Goal: Navigation & Orientation: Go to known website

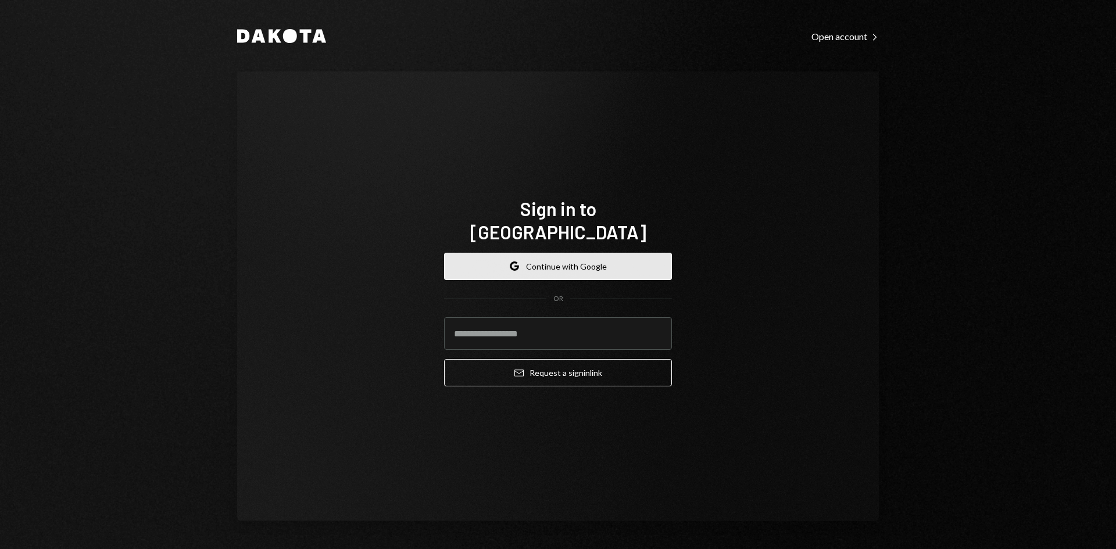
click at [595, 268] on button "Google Continue with Google" at bounding box center [558, 266] width 228 height 27
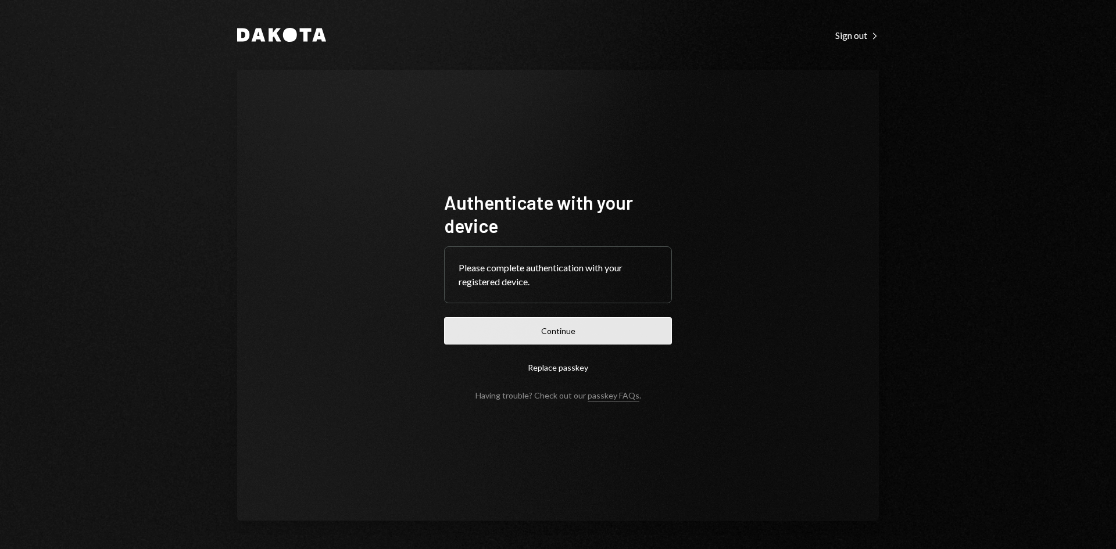
click at [594, 323] on button "Continue" at bounding box center [558, 330] width 228 height 27
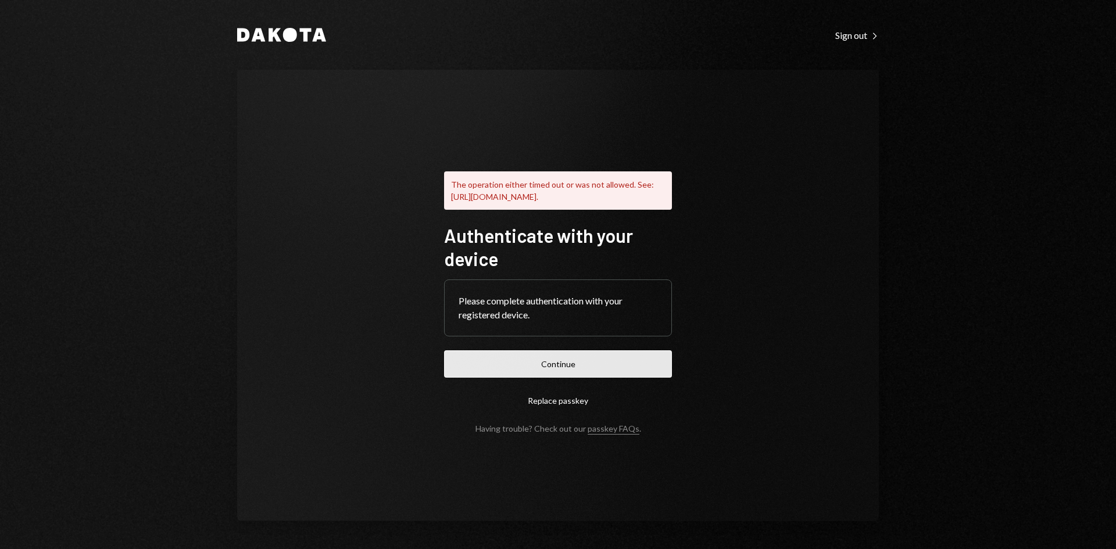
click at [587, 372] on button "Continue" at bounding box center [558, 364] width 228 height 27
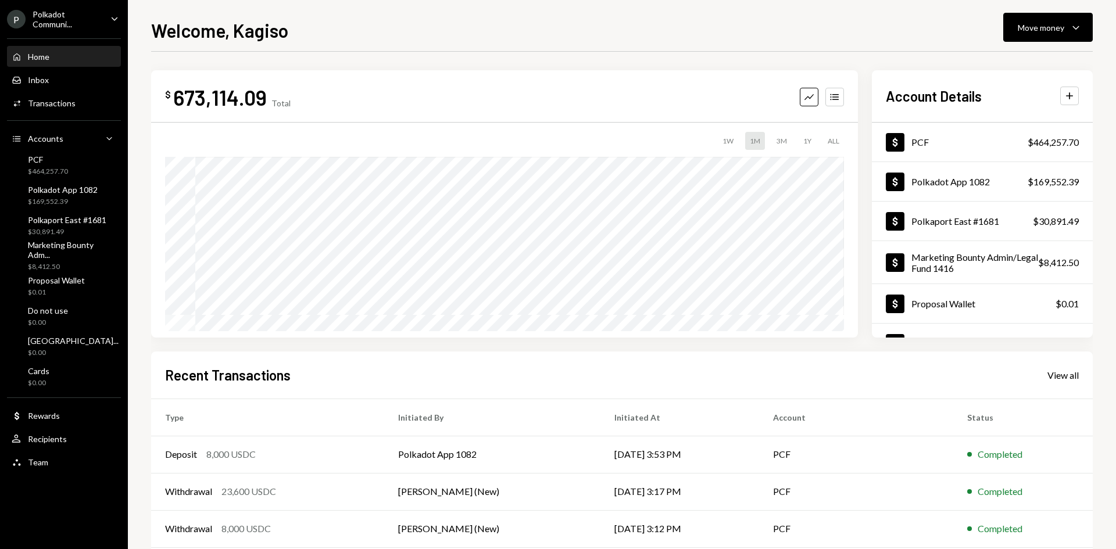
click at [103, 17] on div "P Polkadot Communi... Caret Down" at bounding box center [64, 19] width 128 height 20
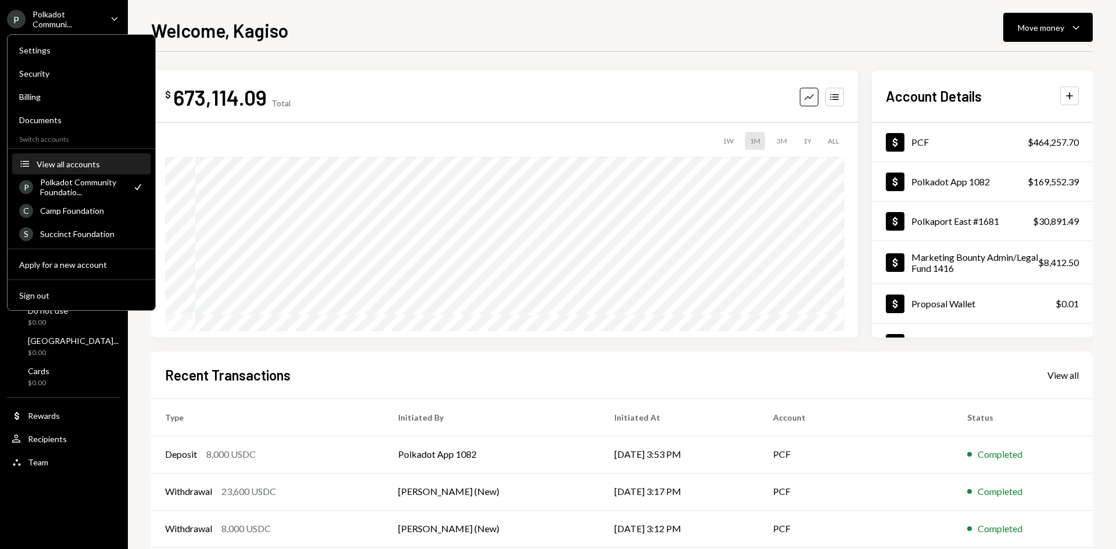
click at [74, 167] on div "View all accounts" at bounding box center [90, 164] width 107 height 10
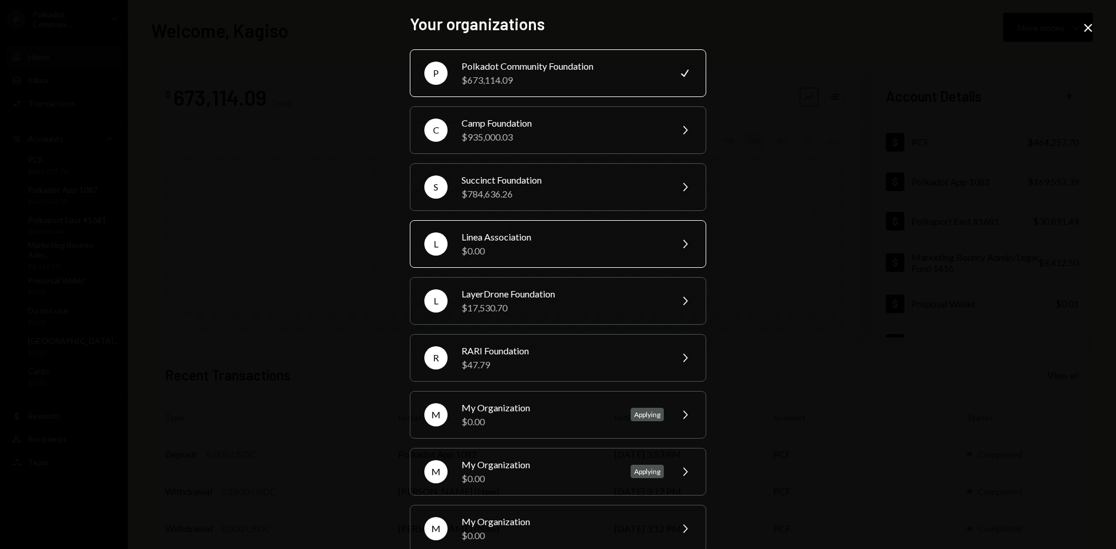
click at [502, 250] on div "$0.00" at bounding box center [563, 251] width 202 height 14
